Goal: Check status: Check status

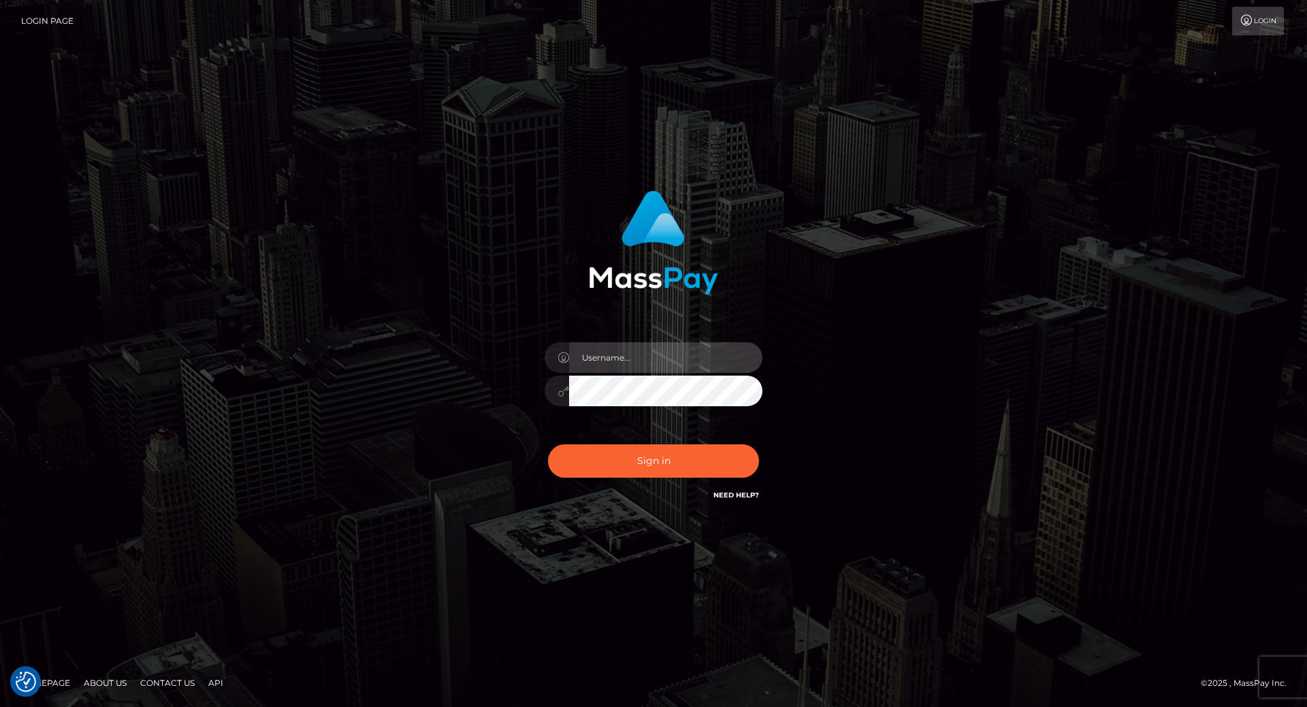
click at [605, 349] on input "text" at bounding box center [665, 357] width 193 height 31
type input "leslie.throne"
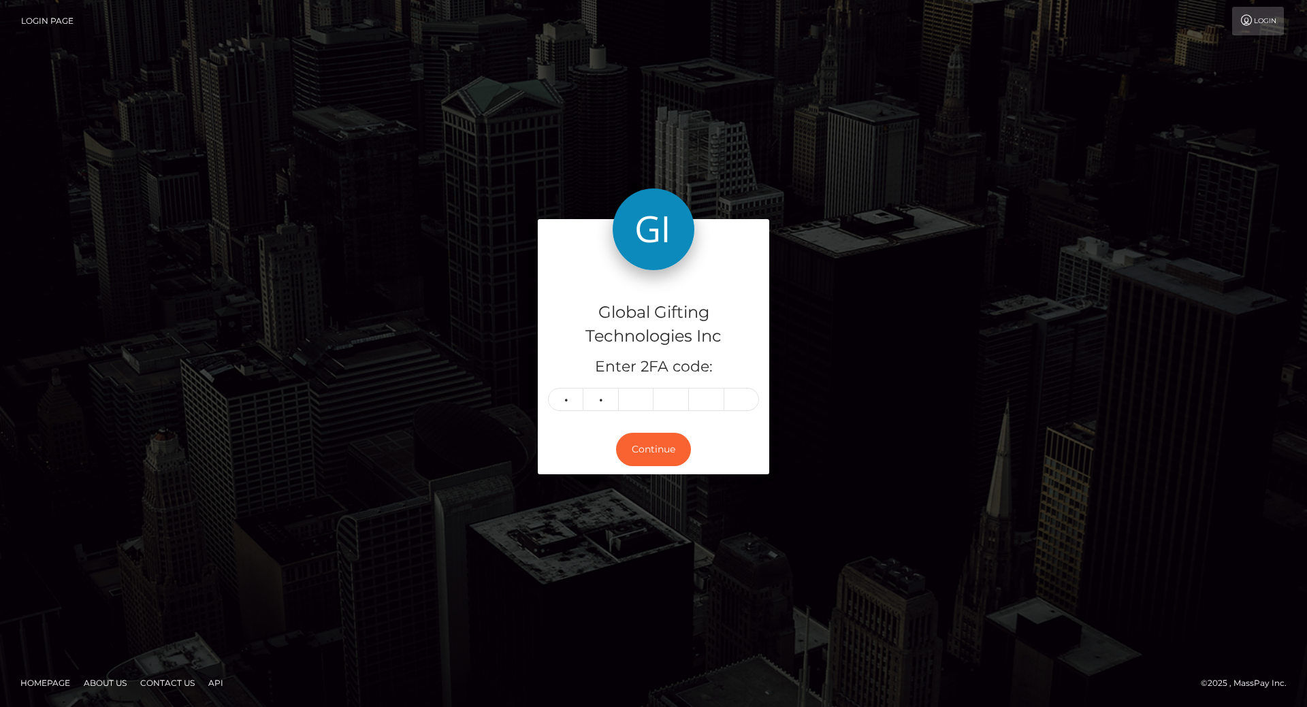
type input "1"
type input "7"
type input "0"
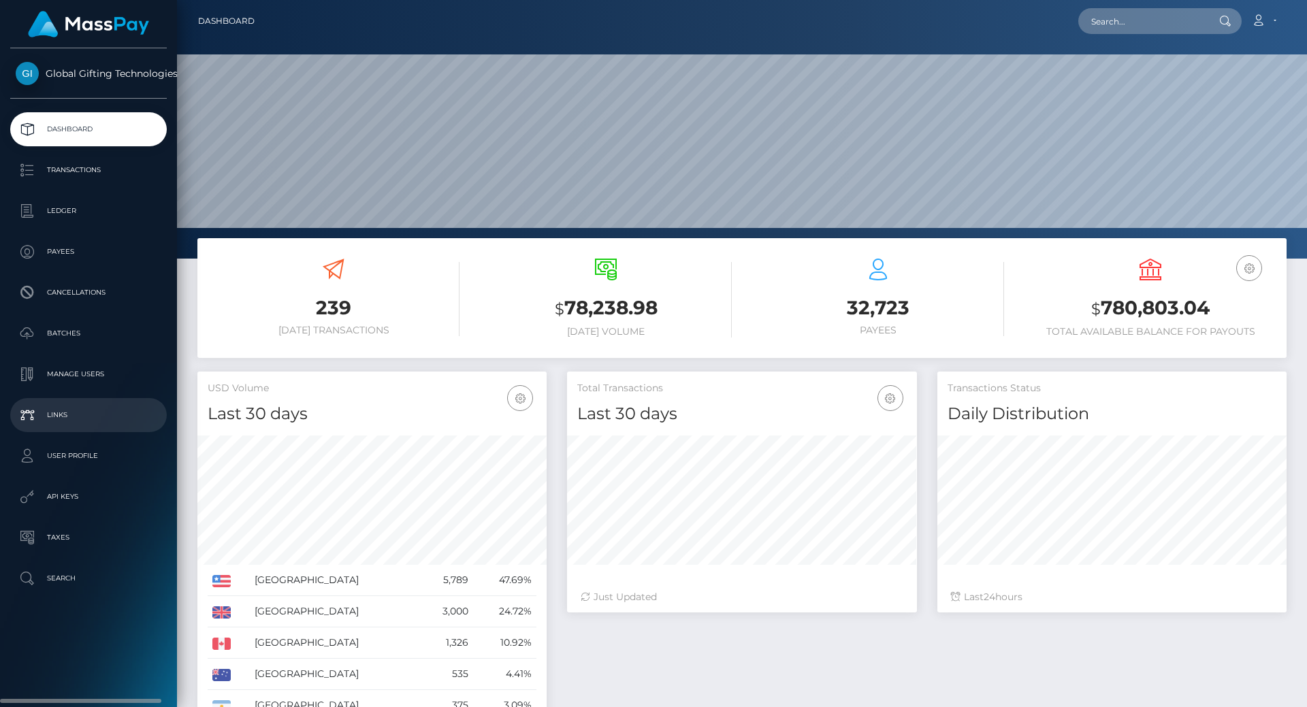
scroll to position [242, 350]
click at [1197, 304] on h3 "$ 780,803.04" at bounding box center [1150, 309] width 252 height 28
copy h3 "780,803.04"
